Goal: Use online tool/utility: Utilize a website feature to perform a specific function

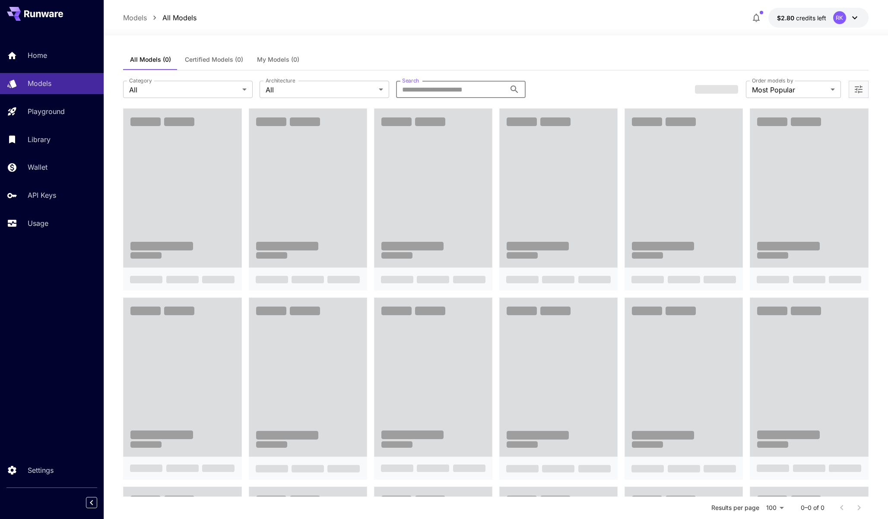
click at [450, 89] on input "Search" at bounding box center [451, 89] width 110 height 17
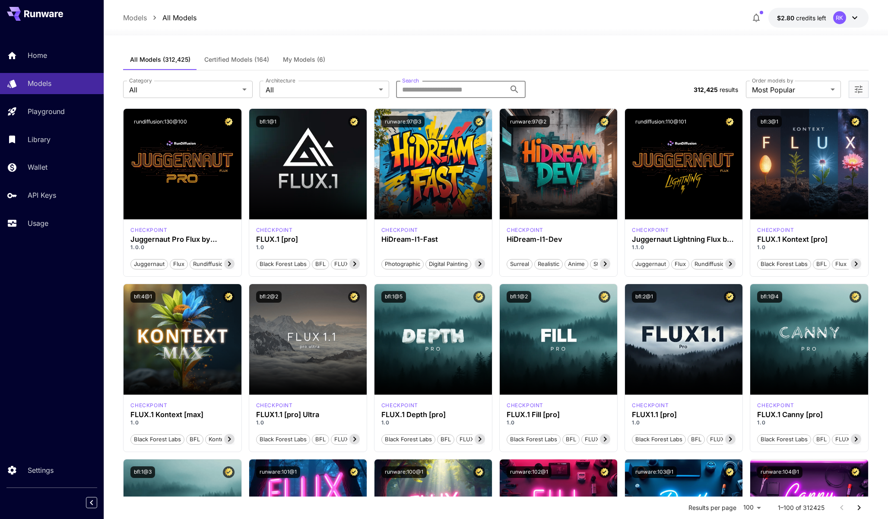
click at [432, 89] on input "Search" at bounding box center [451, 89] width 110 height 17
type input "****"
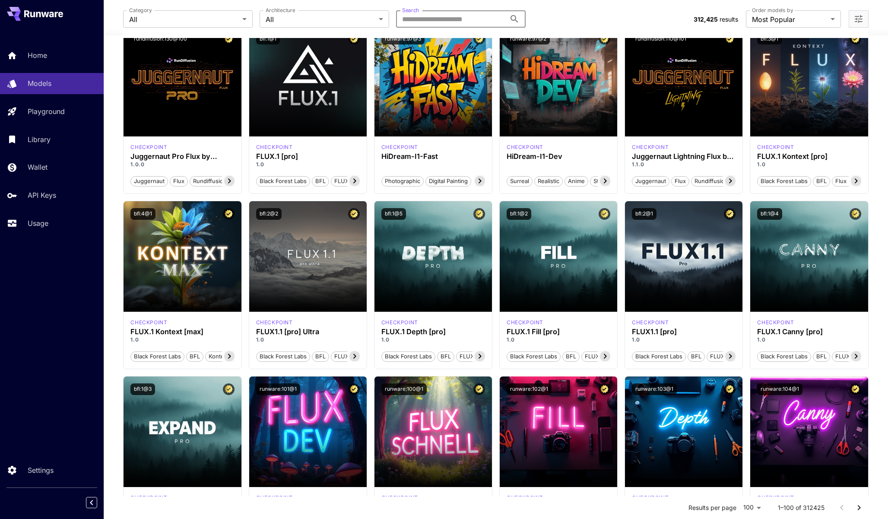
scroll to position [94, 0]
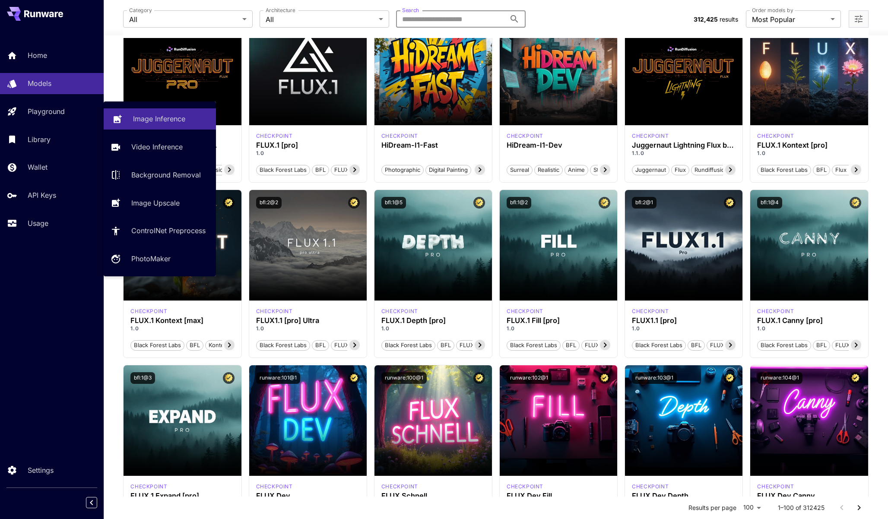
click at [165, 119] on p "Image Inference" at bounding box center [159, 119] width 52 height 10
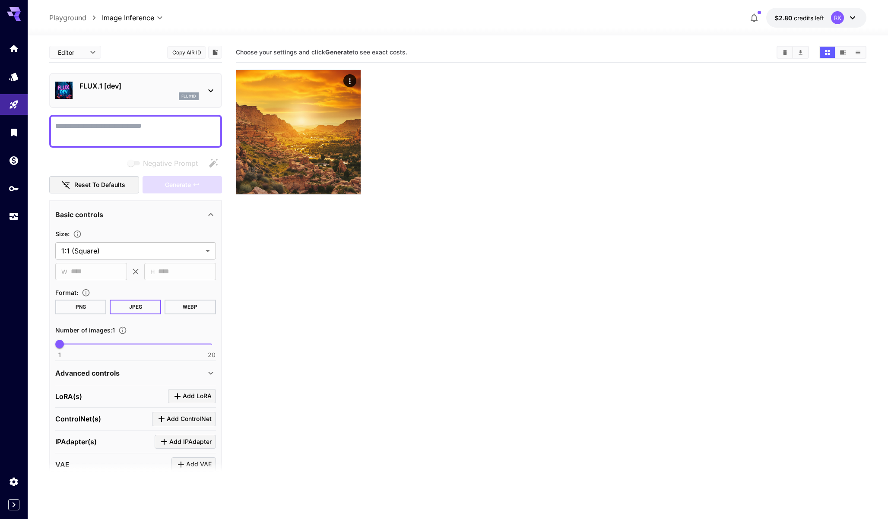
click at [121, 81] on p "FLUX.1 [dev]" at bounding box center [138, 86] width 119 height 10
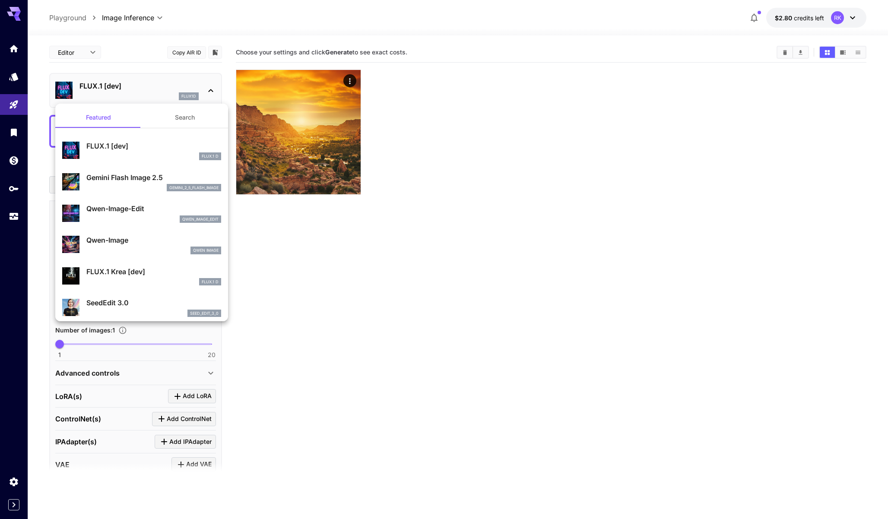
click at [184, 119] on button "Search" at bounding box center [185, 117] width 86 height 21
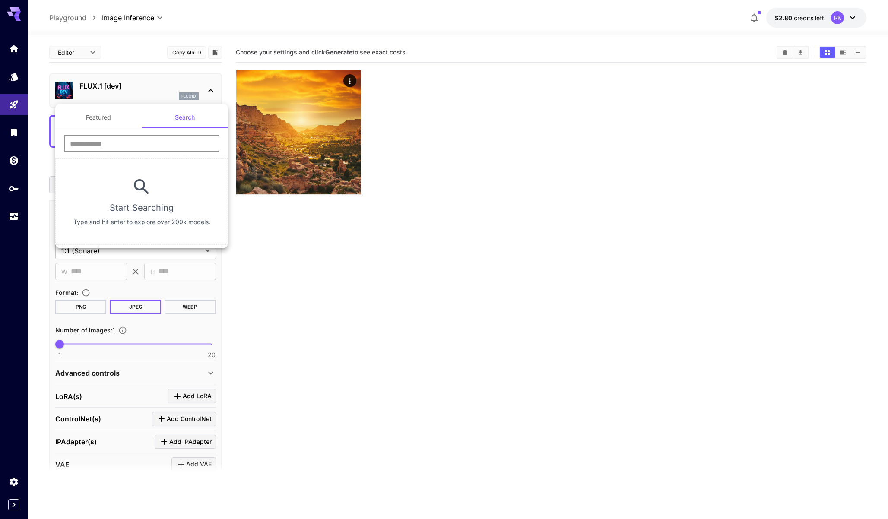
click at [135, 145] on input "text" at bounding box center [141, 143] width 155 height 17
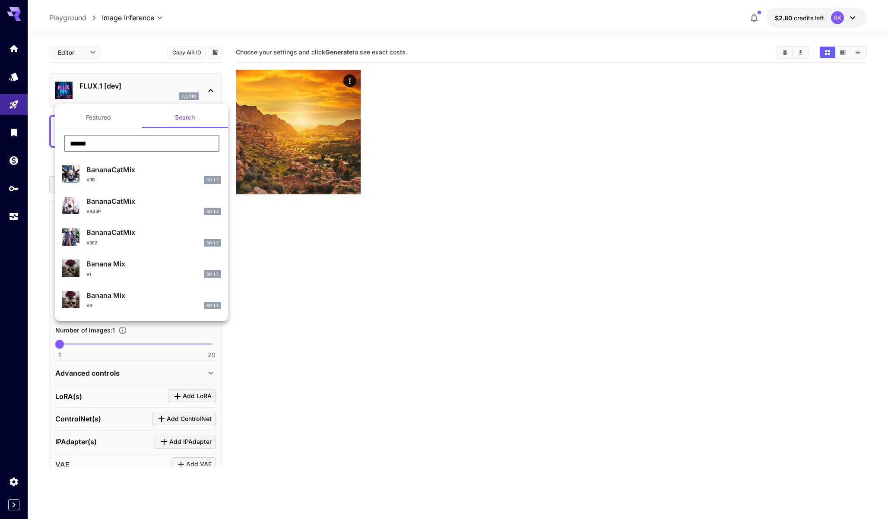
type input "******"
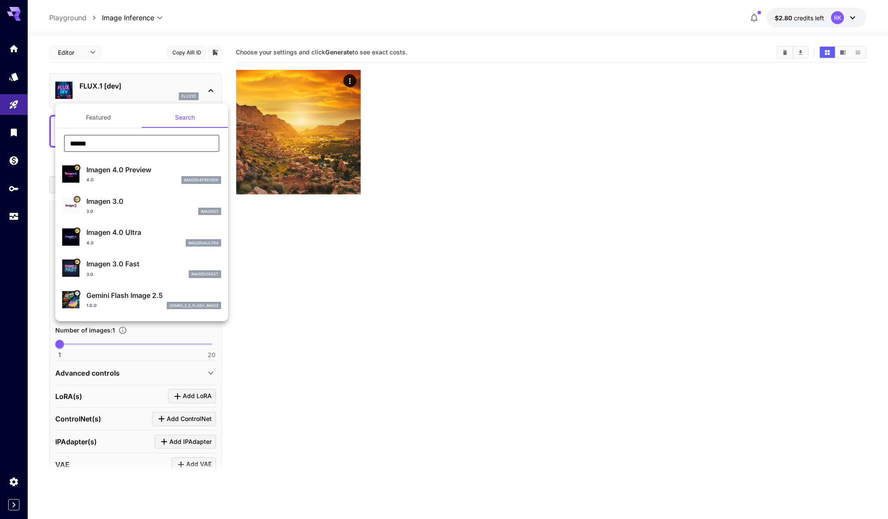
click at [124, 177] on div "4.0 imagen4preview" at bounding box center [153, 180] width 135 height 8
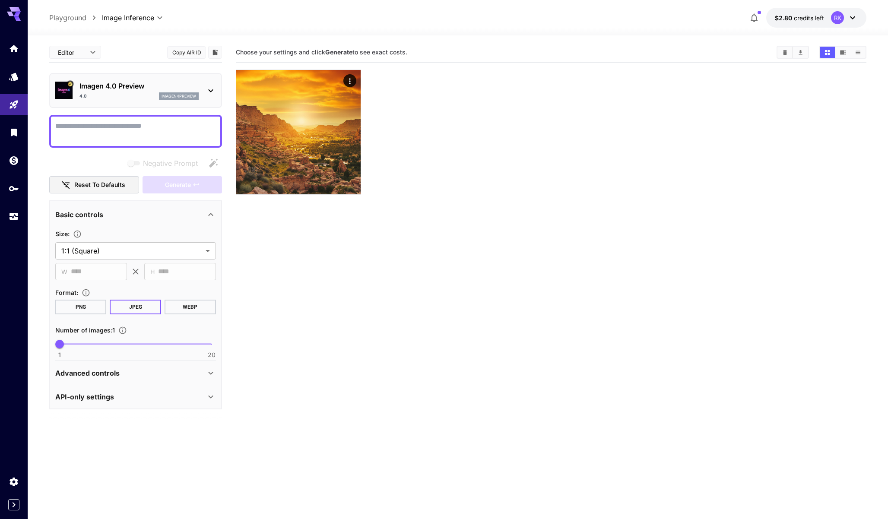
click at [134, 131] on textarea "Negative Prompt" at bounding box center [135, 131] width 161 height 21
click at [133, 93] on div "4.0 imagen4preview" at bounding box center [138, 96] width 119 height 8
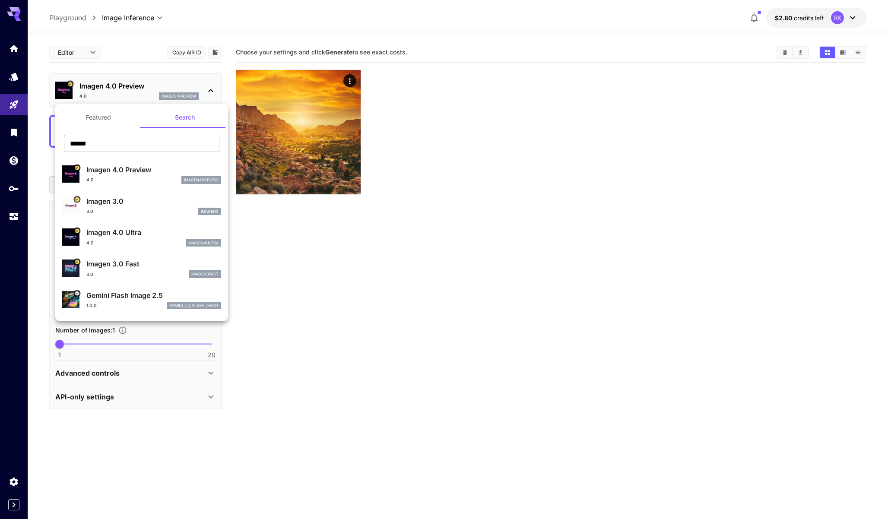
click at [115, 119] on button "Featured" at bounding box center [98, 117] width 86 height 21
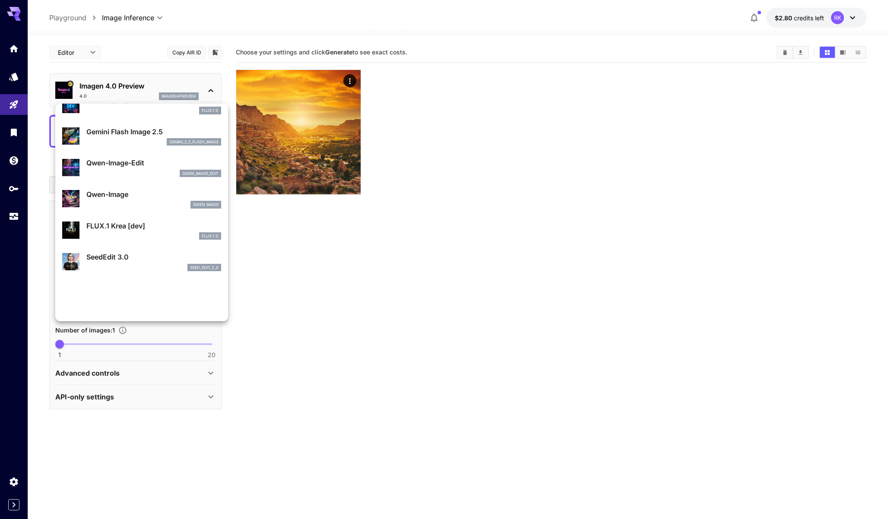
scroll to position [48, 0]
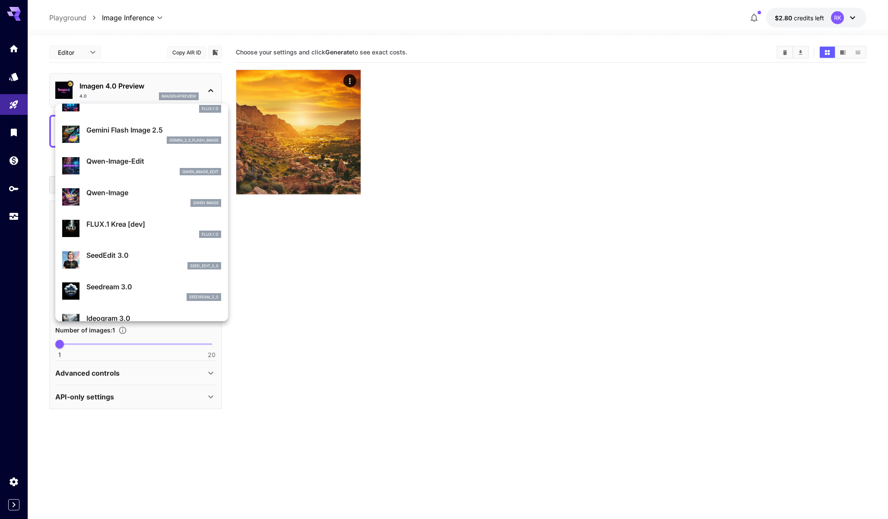
click at [138, 227] on p "FLUX.1 Krea [dev]" at bounding box center [153, 224] width 135 height 10
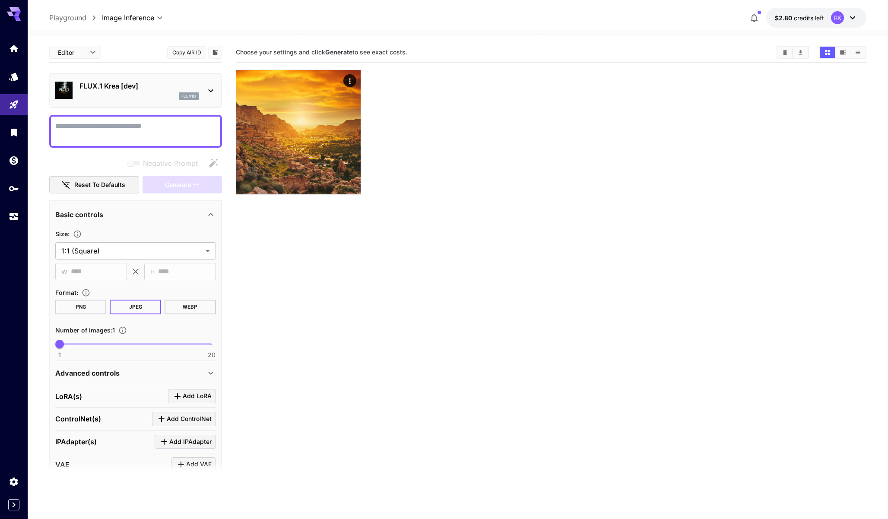
click at [118, 92] on div "flux1d" at bounding box center [138, 96] width 119 height 8
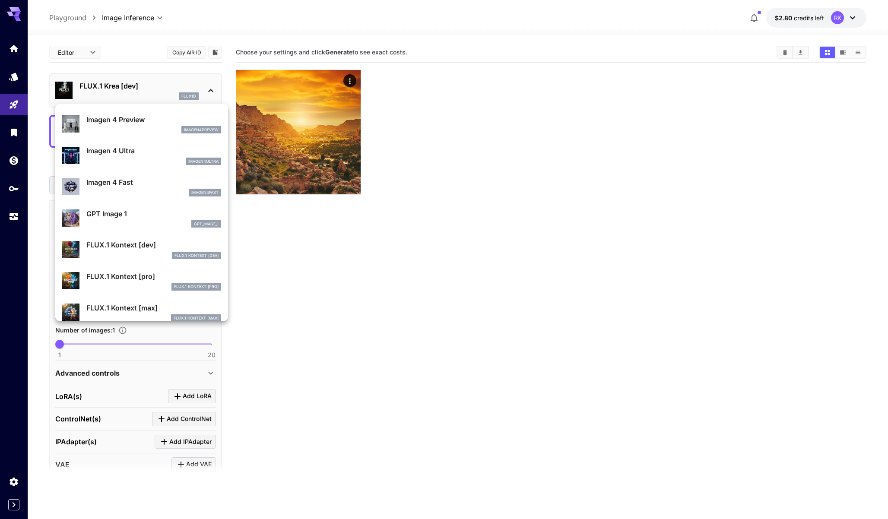
scroll to position [409, 0]
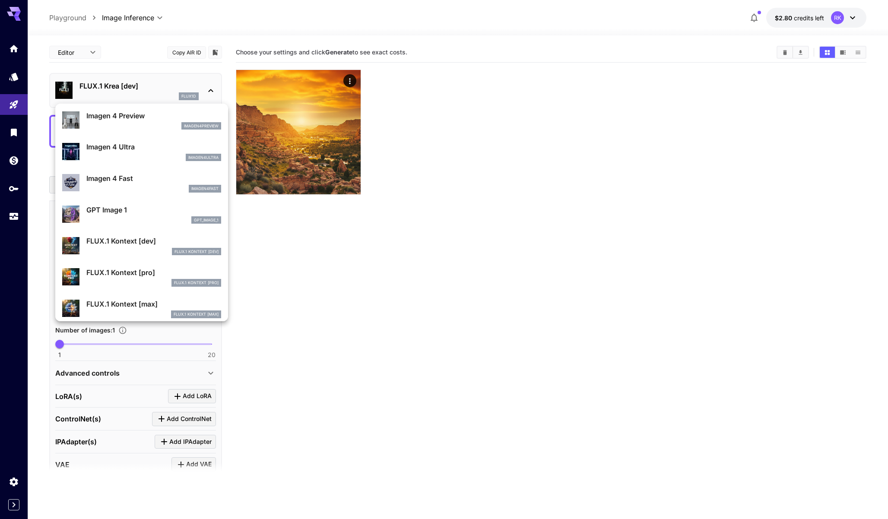
click at [143, 302] on p "FLUX.1 Kontext [max]" at bounding box center [153, 304] width 135 height 10
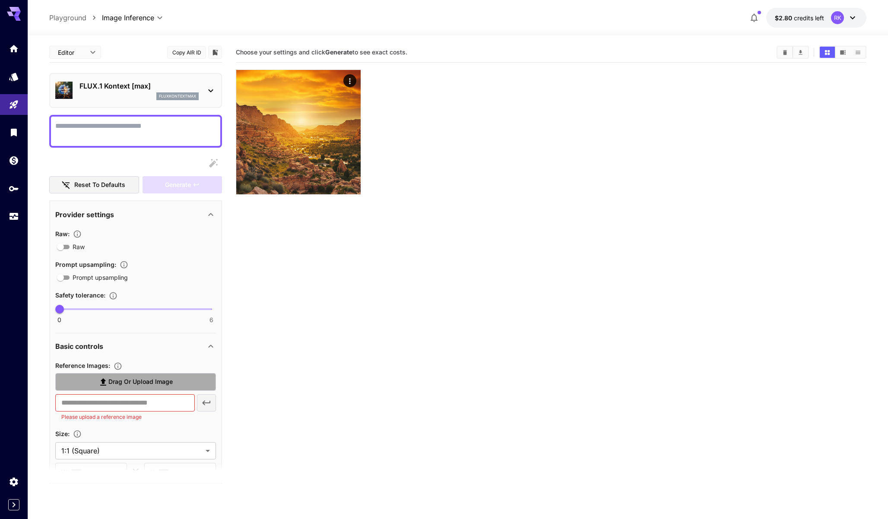
click at [115, 383] on span "Drag or upload image" at bounding box center [140, 382] width 64 height 11
click at [0, 0] on input "Drag or upload image" at bounding box center [0, 0] width 0 height 0
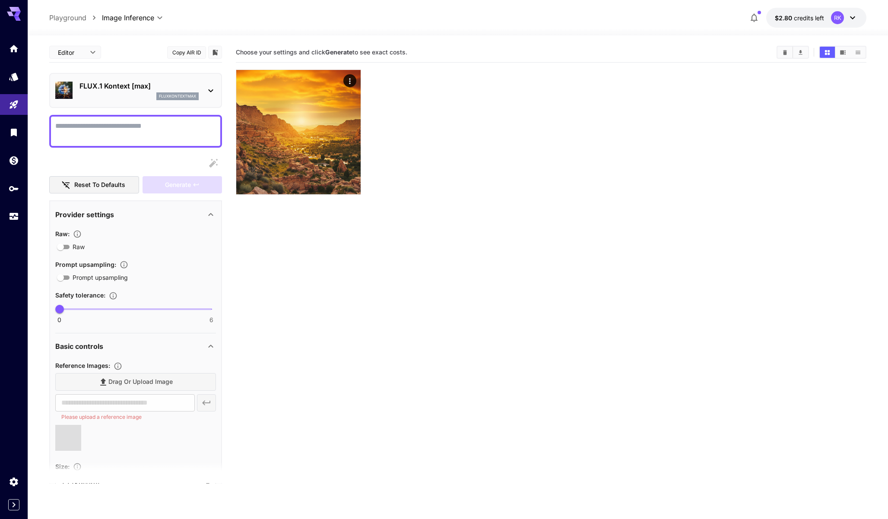
type input "**********"
click at [123, 125] on textarea "Raw" at bounding box center [135, 131] width 161 height 21
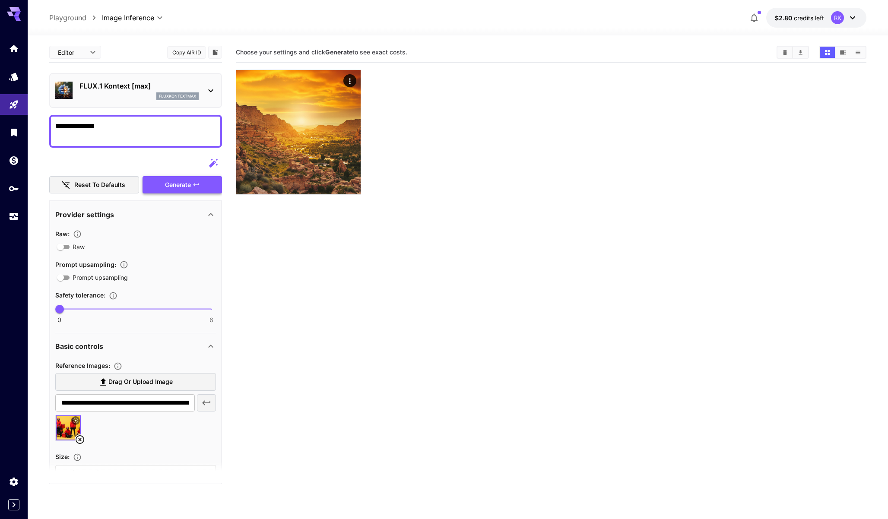
click at [182, 185] on span "Generate" at bounding box center [178, 185] width 26 height 11
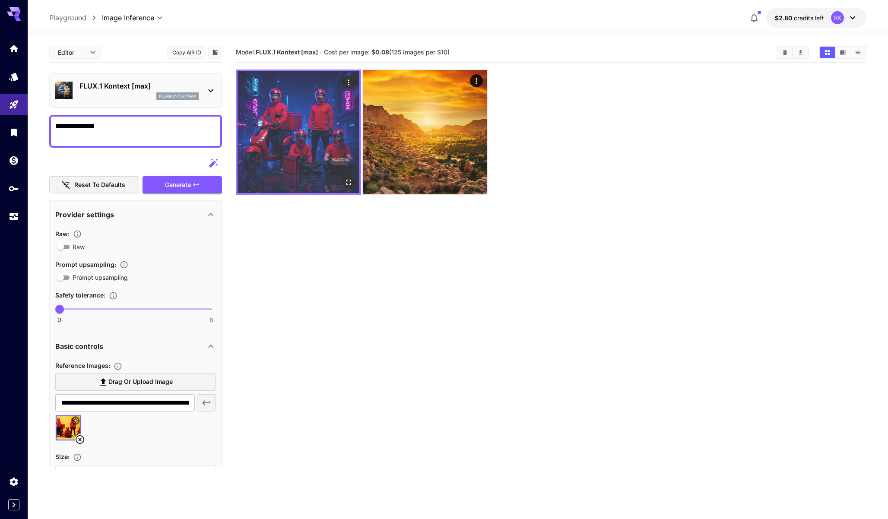
click at [346, 183] on icon "Open in fullscreen" at bounding box center [348, 182] width 9 height 9
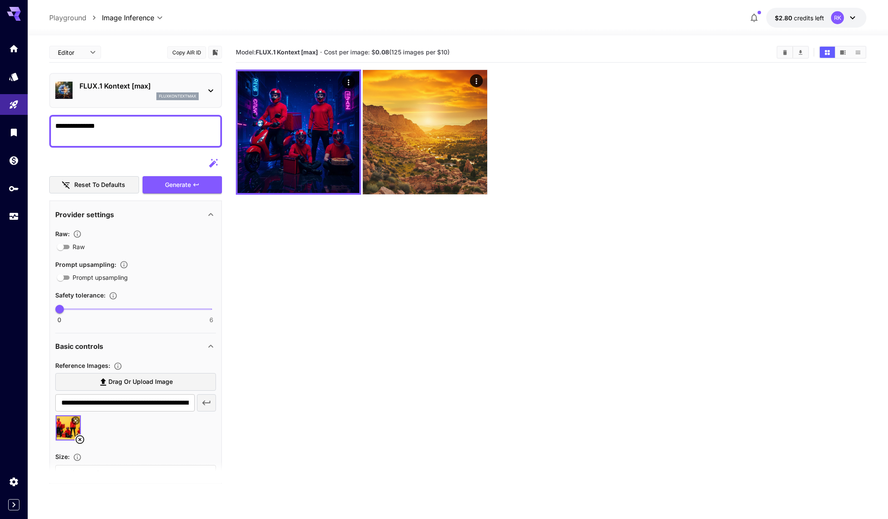
click at [122, 130] on textarea "**********" at bounding box center [135, 131] width 161 height 21
type textarea "**********"
click at [168, 184] on span "Generate" at bounding box center [178, 185] width 26 height 11
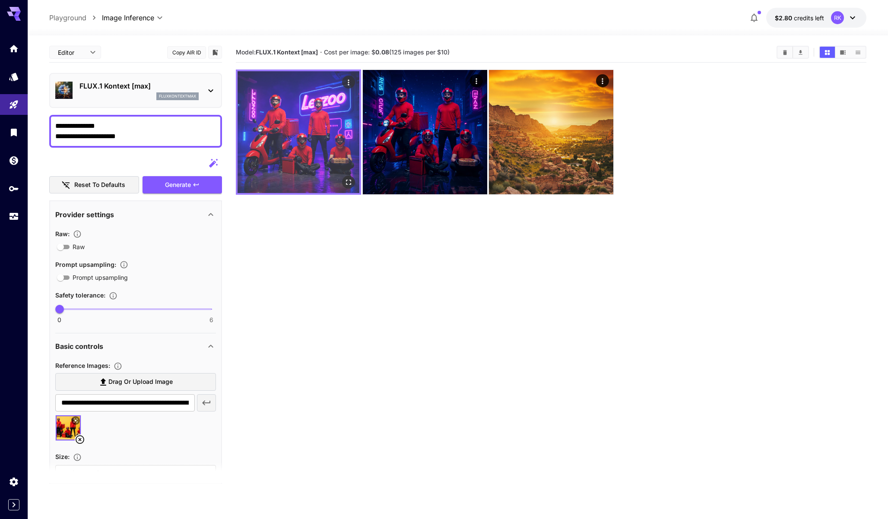
click at [349, 180] on icon "Open in fullscreen" at bounding box center [348, 182] width 9 height 9
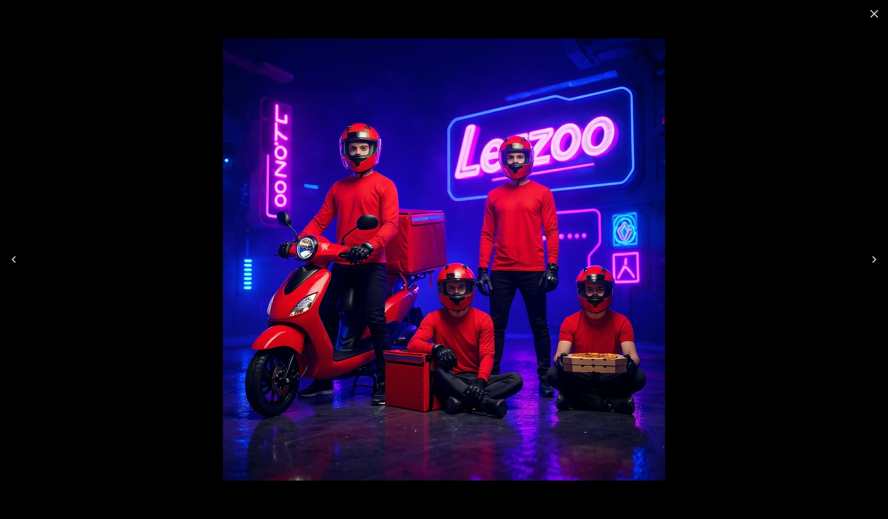
click at [871, 13] on icon "Close" at bounding box center [874, 14] width 14 height 14
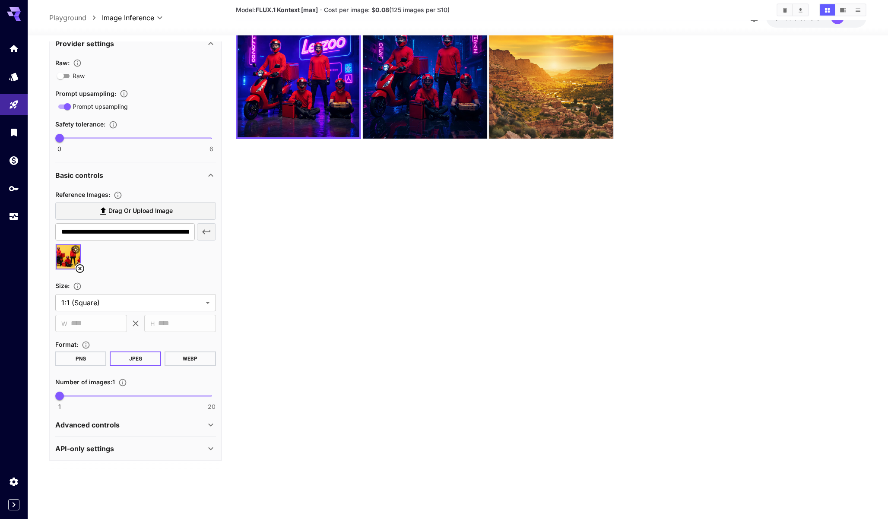
scroll to position [65, 0]
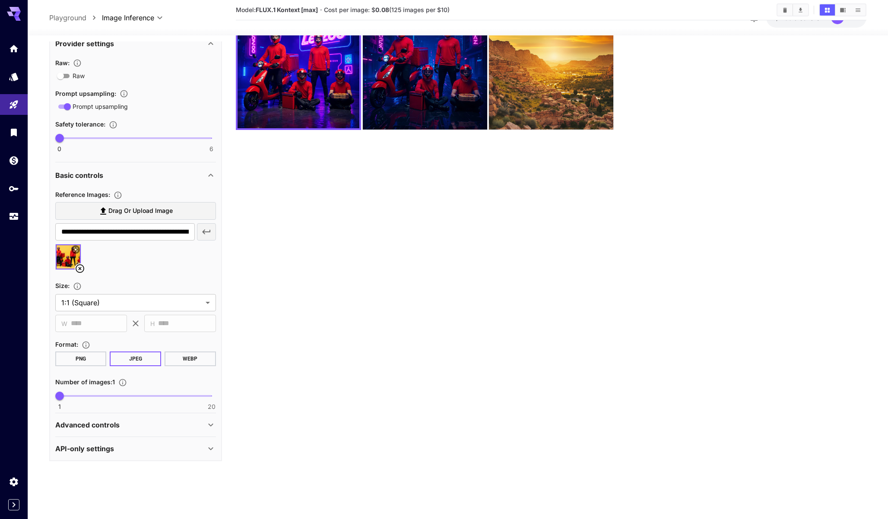
click at [120, 429] on div "Advanced controls" at bounding box center [130, 425] width 150 height 10
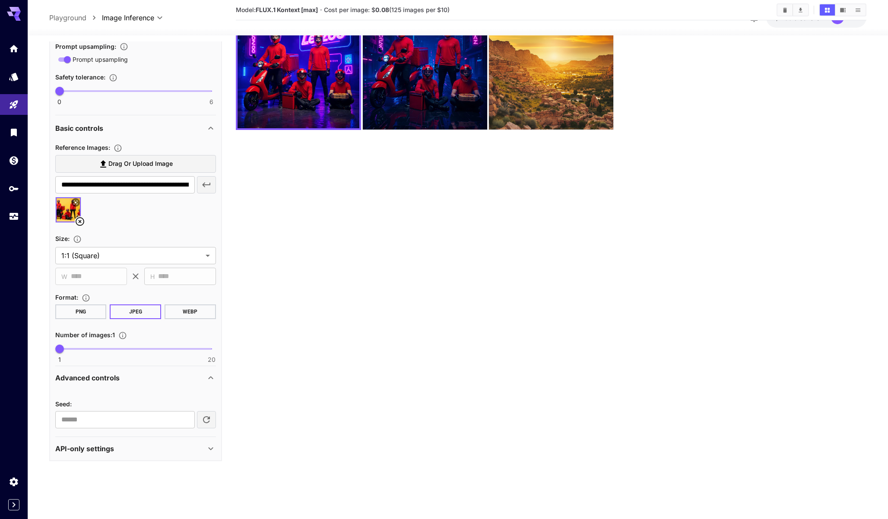
scroll to position [0, 0]
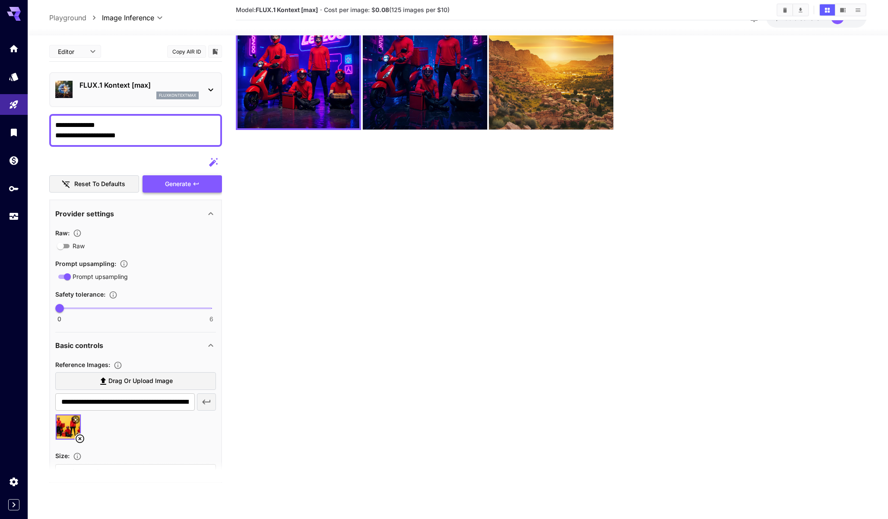
click at [171, 176] on button "Generate" at bounding box center [182, 184] width 79 height 18
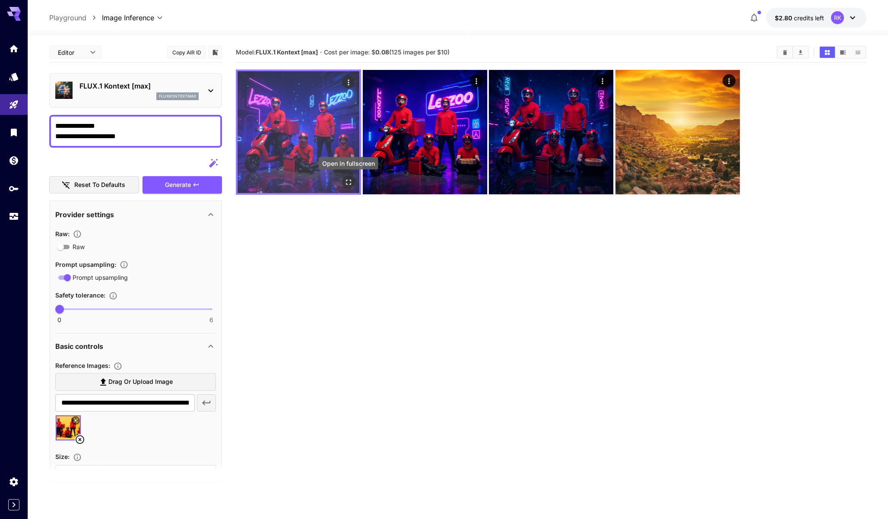
click at [349, 182] on icon "Open in fullscreen" at bounding box center [348, 182] width 9 height 9
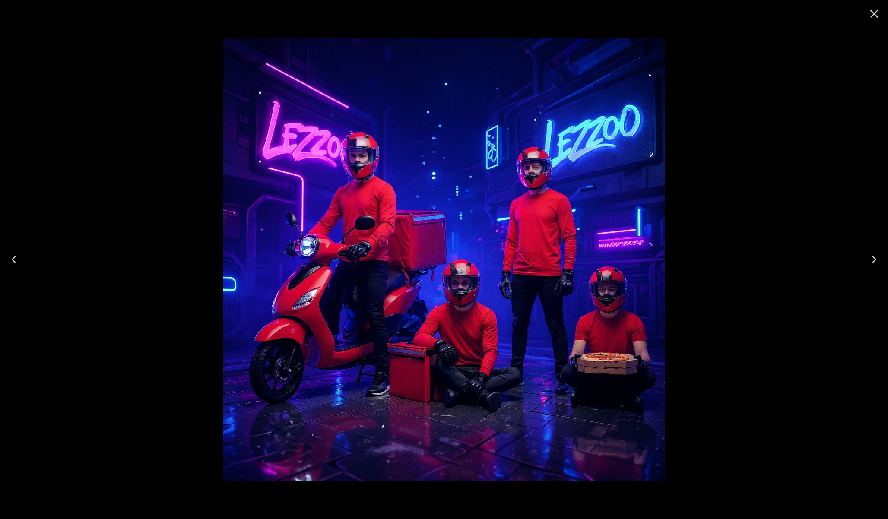
click at [878, 13] on icon "Close" at bounding box center [874, 14] width 14 height 14
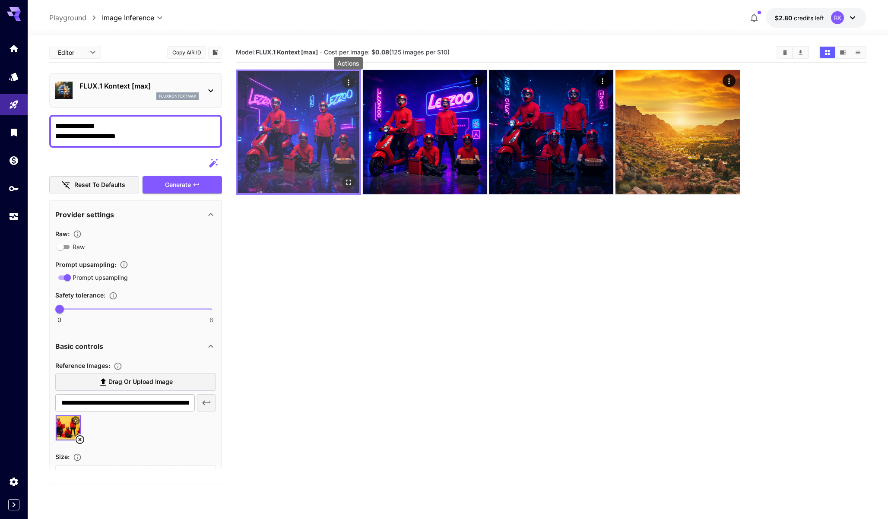
click at [349, 82] on icon "Actions" at bounding box center [348, 82] width 9 height 9
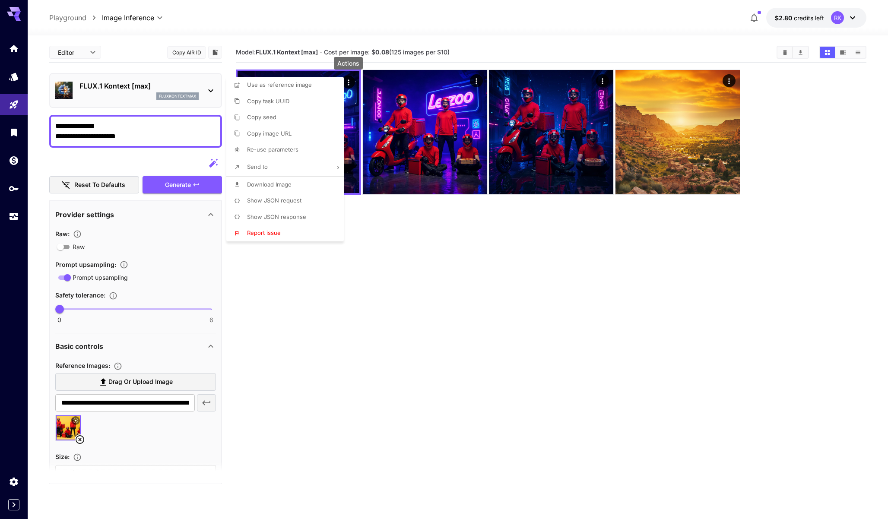
click at [288, 166] on li "Send to" at bounding box center [287, 167] width 123 height 18
click at [198, 187] on li "Upscale Image" at bounding box center [170, 182] width 123 height 16
type input "**********"
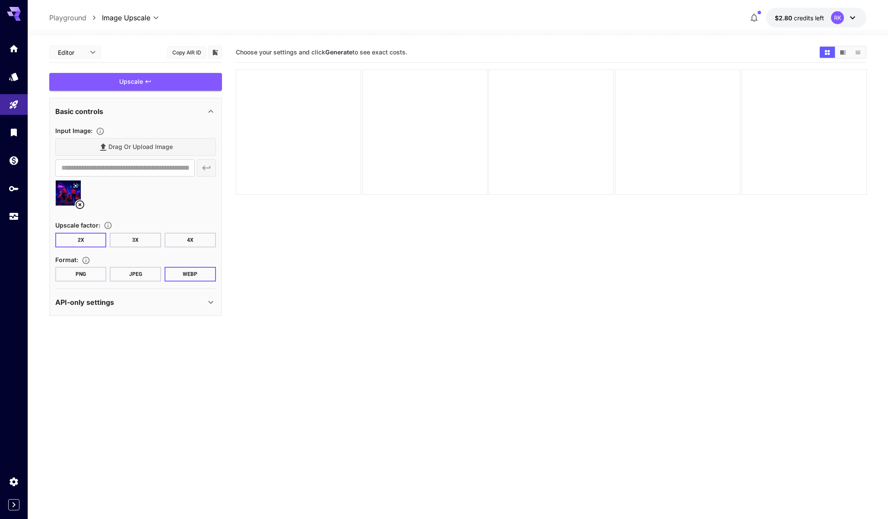
click at [183, 241] on button "4X" at bounding box center [190, 240] width 51 height 15
click at [132, 273] on button "JPEG" at bounding box center [135, 274] width 51 height 15
click at [155, 90] on div "Upscale" at bounding box center [135, 82] width 173 height 18
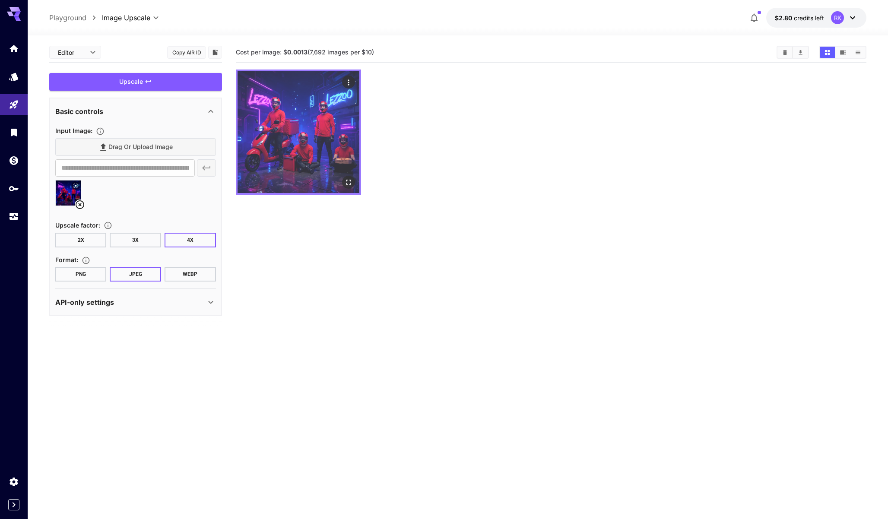
click at [355, 181] on img at bounding box center [299, 132] width 122 height 122
click at [348, 181] on icon "Open in fullscreen" at bounding box center [348, 182] width 9 height 9
